Goal: Navigation & Orientation: Understand site structure

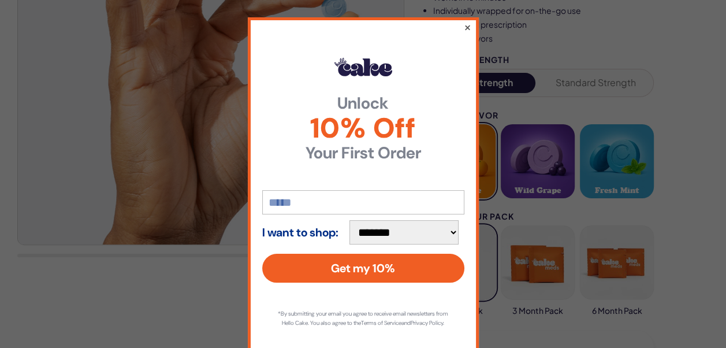
click at [463, 29] on button "×" at bounding box center [467, 27] width 8 height 14
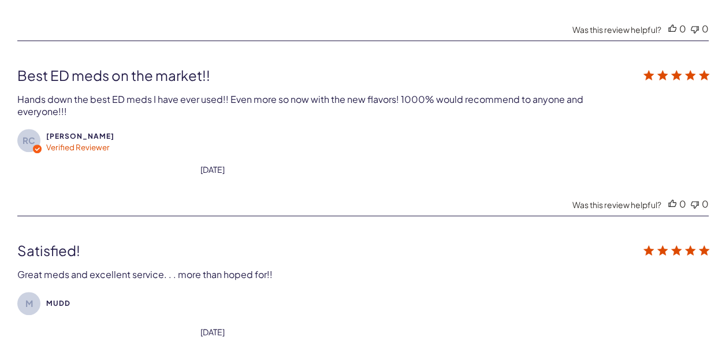
scroll to position [4215, 0]
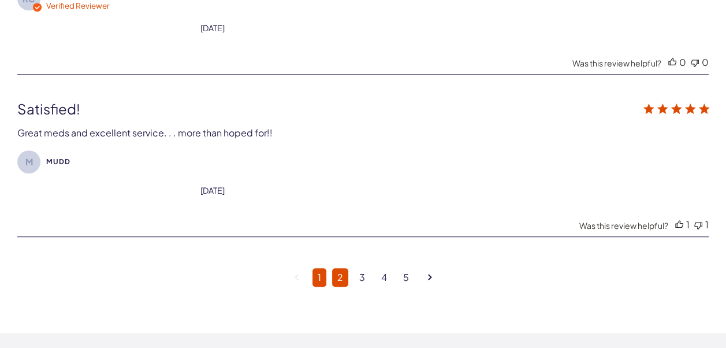
click at [342, 268] on link "2" at bounding box center [340, 277] width 16 height 18
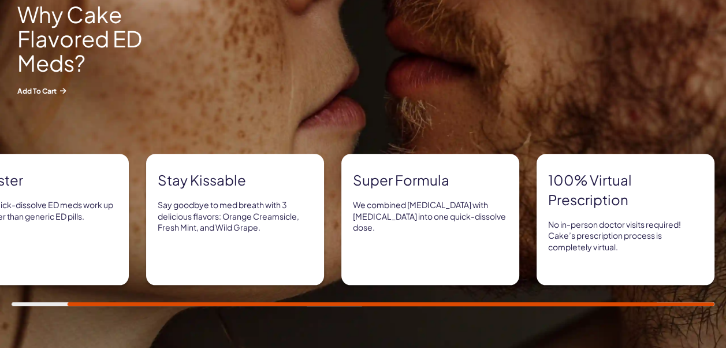
scroll to position [994, 0]
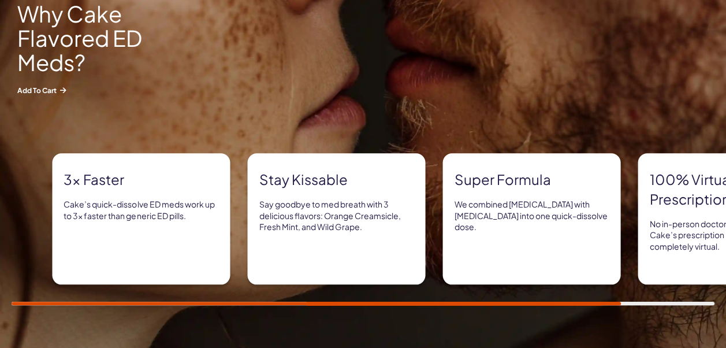
click at [244, 192] on div "3x Faster Cake’s quick-dissolve ED meds work up to 3x faster than generic ED pi…" at bounding box center [403, 218] width 703 height 131
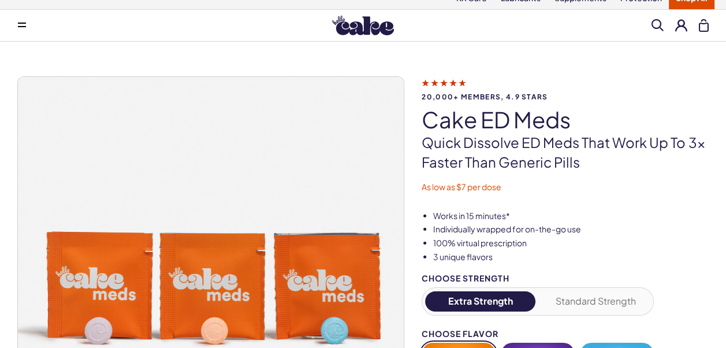
scroll to position [0, 0]
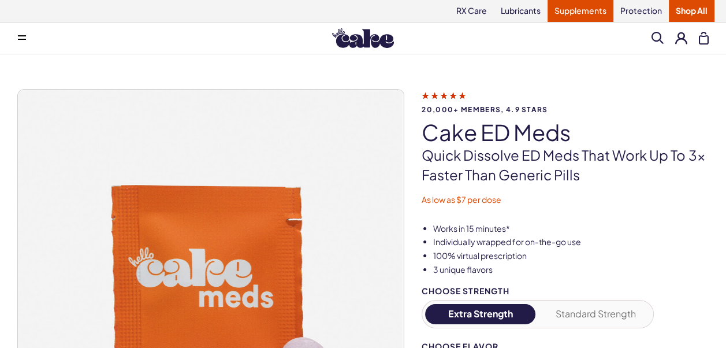
click at [573, 16] on link "Supplements" at bounding box center [580, 11] width 66 height 22
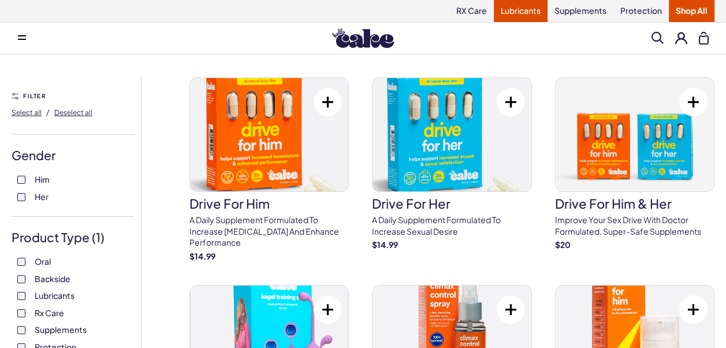
click at [529, 8] on link "Lubricants" at bounding box center [521, 11] width 54 height 22
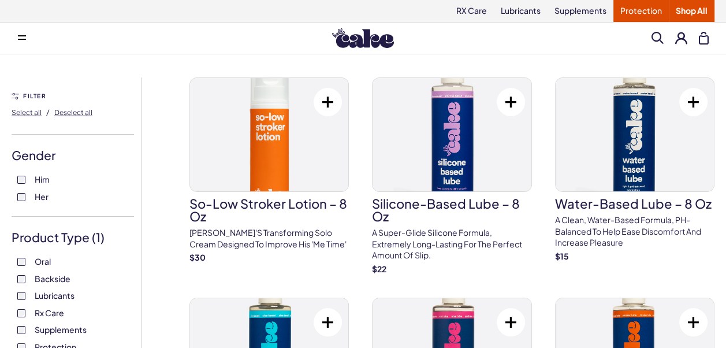
click at [623, 15] on link "Protection" at bounding box center [640, 11] width 55 height 22
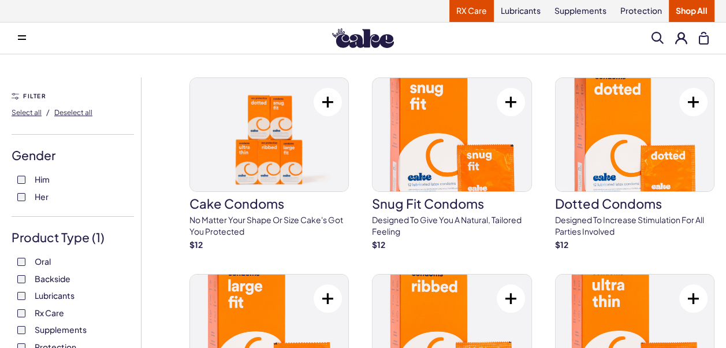
click at [470, 13] on link "RX Care" at bounding box center [471, 11] width 44 height 22
